Goal: Task Accomplishment & Management: Use online tool/utility

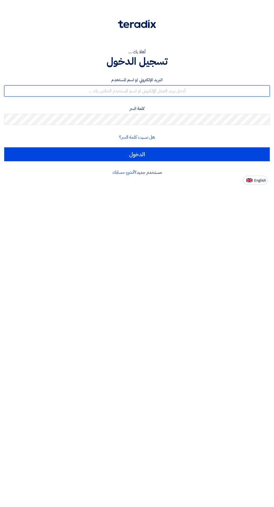
click at [175, 91] on input "text" at bounding box center [136, 90] width 265 height 11
type input "[EMAIL_ADDRESS][DOMAIN_NAME]"
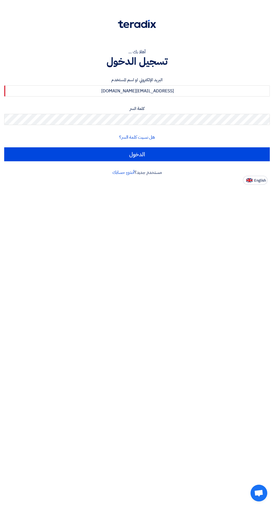
click at [4, 147] on input "الدخول" at bounding box center [136, 154] width 265 height 14
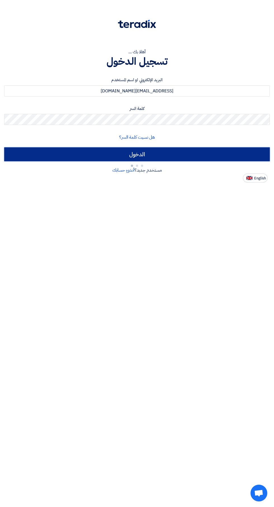
click at [181, 150] on input "الدخول" at bounding box center [136, 154] width 265 height 14
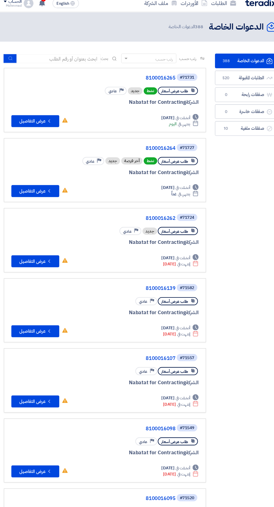
scroll to position [0, -1]
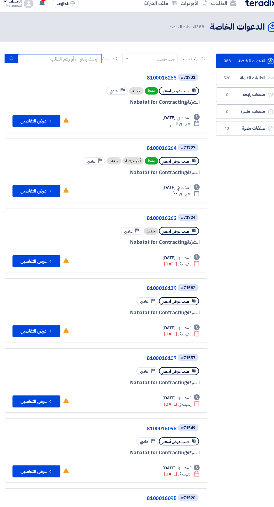
click at [79, 60] on input at bounding box center [62, 60] width 78 height 8
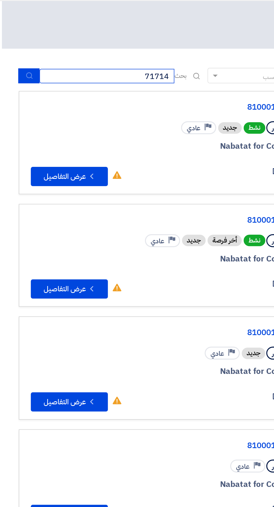
type input "71714"
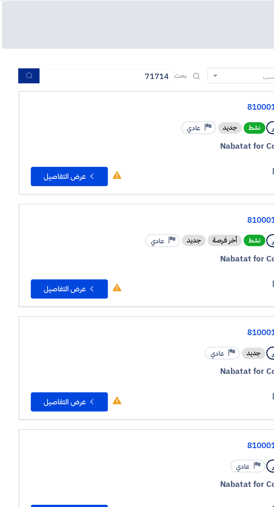
click at [16, 61] on use "submit" at bounding box center [17, 60] width 4 height 4
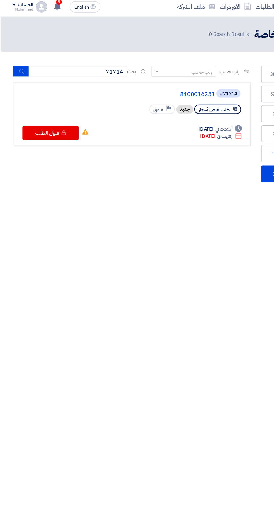
click at [158, 77] on link "8100016251" at bounding box center [115, 77] width 112 height 5
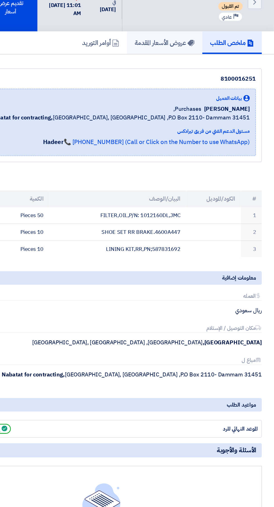
click at [195, 67] on link "عروض الأسعار المقدمة" at bounding box center [187, 72] width 59 height 18
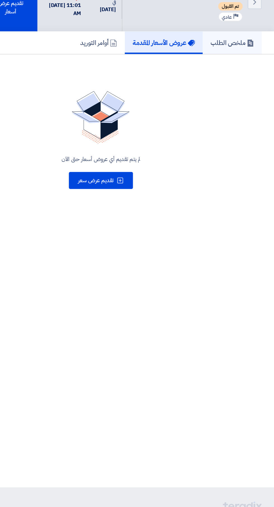
click at [229, 76] on link "ملخص الطلب" at bounding box center [240, 72] width 47 height 18
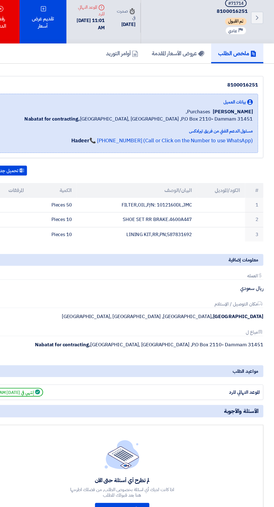
copy table "# الكود/الموديل البيان/الوصف الكمية المرفقات 1 FILTER,OIL,P/N: 1012160DL,JMC 50…"
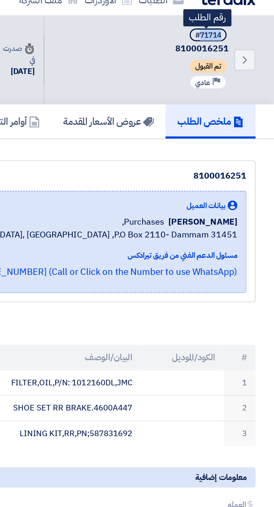
copy div "71714"
